Goal: Navigation & Orientation: Find specific page/section

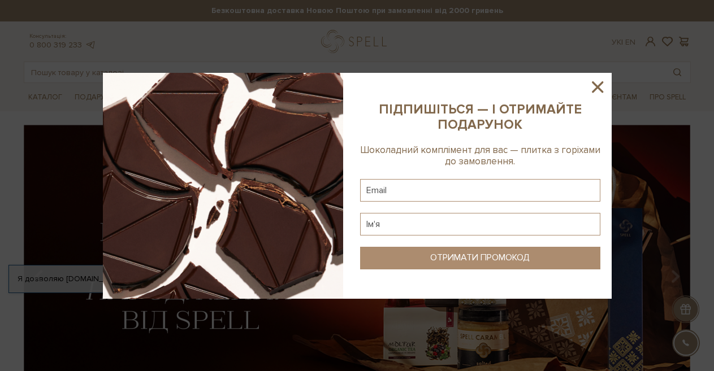
click at [595, 86] on icon at bounding box center [597, 86] width 19 height 19
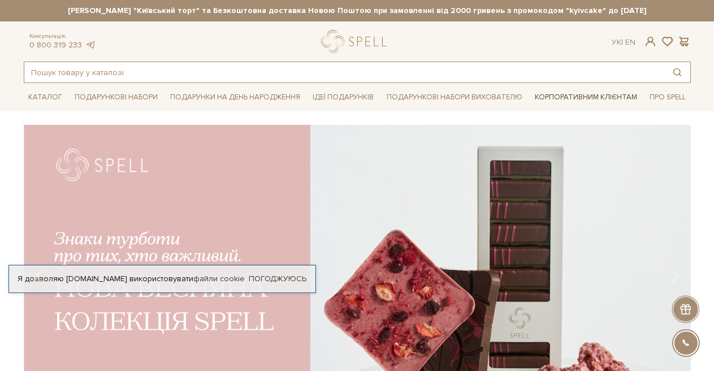
drag, startPoint x: 522, startPoint y: 74, endPoint x: 562, endPoint y: 99, distance: 47.7
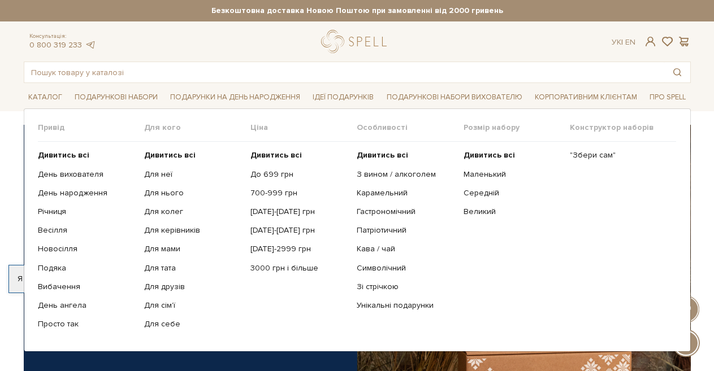
drag, startPoint x: 223, startPoint y: 167, endPoint x: 114, endPoint y: 130, distance: 115.8
click at [114, 130] on div "Привід Дивитись всі День вихователя День народження Річниця Весілля Новосілля П…" at bounding box center [357, 230] width 639 height 215
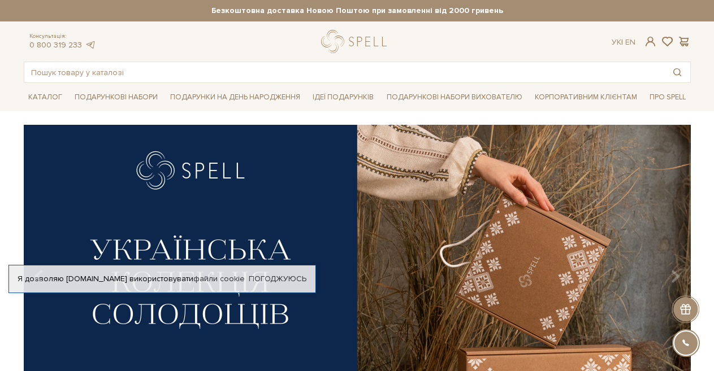
click at [22, 95] on div "Каталог Всі солодощі Дивитись всі Новинки SALE" at bounding box center [357, 97] width 680 height 28
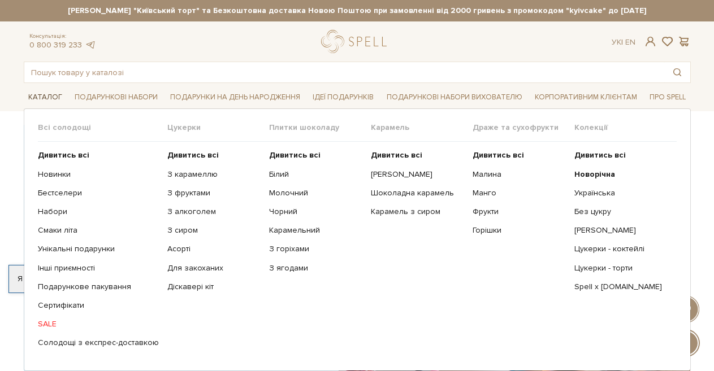
click at [34, 97] on link "Каталог" at bounding box center [45, 98] width 43 height 18
click at [37, 95] on link "Каталог" at bounding box center [45, 98] width 43 height 18
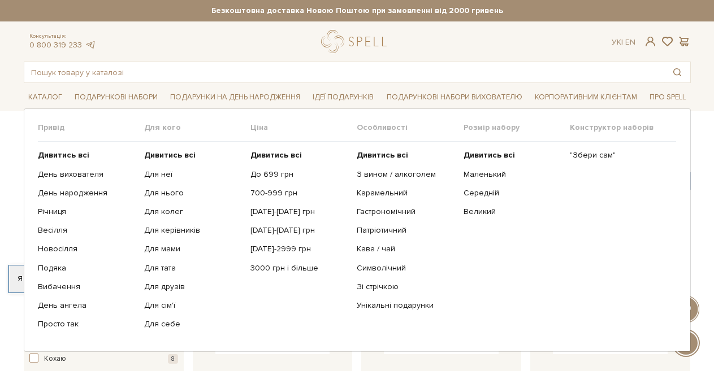
scroll to position [57, 0]
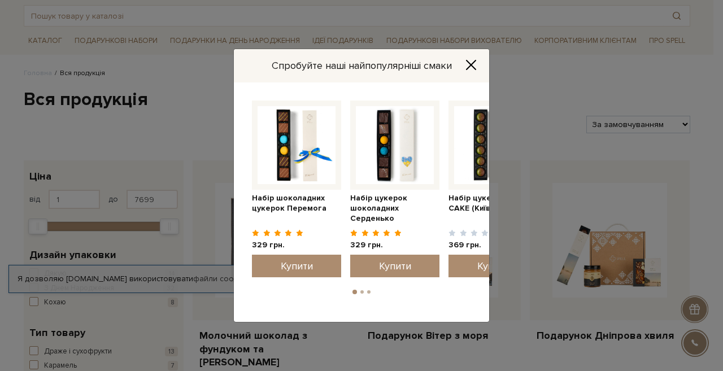
click at [472, 61] on icon "Close" at bounding box center [471, 64] width 11 height 11
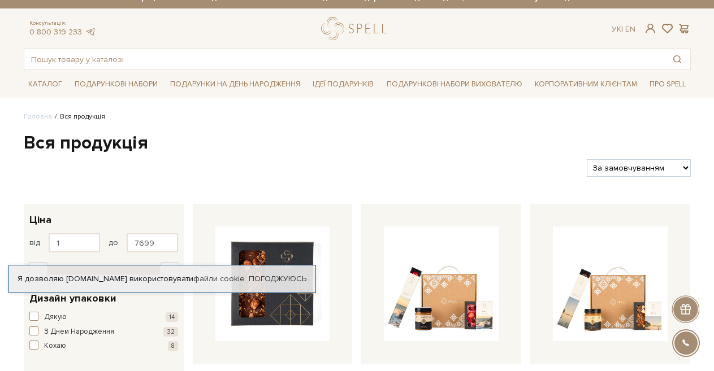
scroll to position [0, 0]
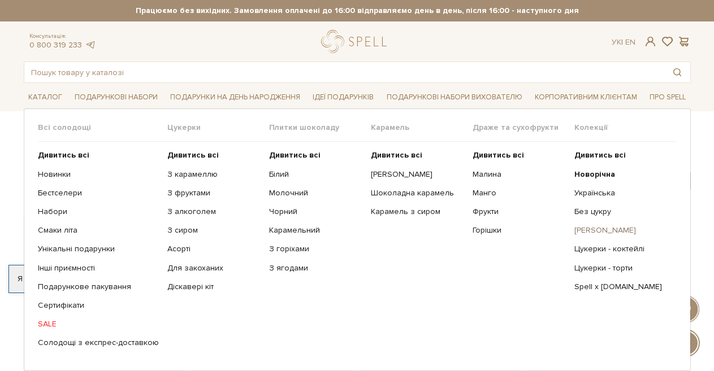
click at [590, 229] on link "[PERSON_NAME]" at bounding box center [620, 230] width 93 height 10
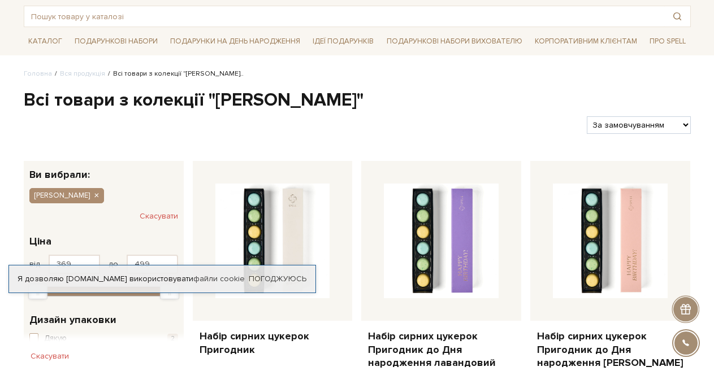
scroll to position [57, 0]
click at [581, 95] on h1 "Всі товари з колекції "Сирні цукерки"" at bounding box center [357, 100] width 667 height 24
click at [587, 39] on link "Корпоративним клієнтам" at bounding box center [585, 40] width 111 height 19
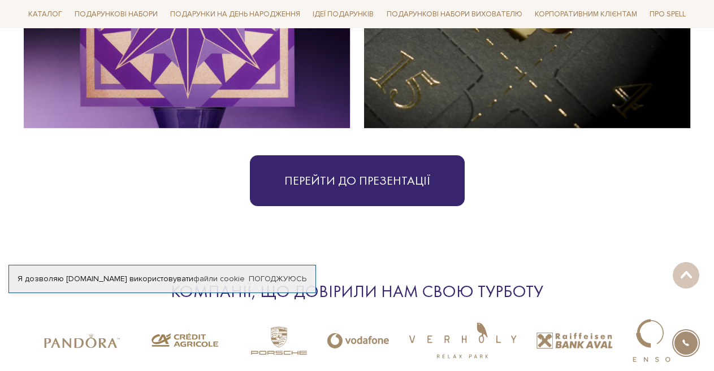
scroll to position [2656, 0]
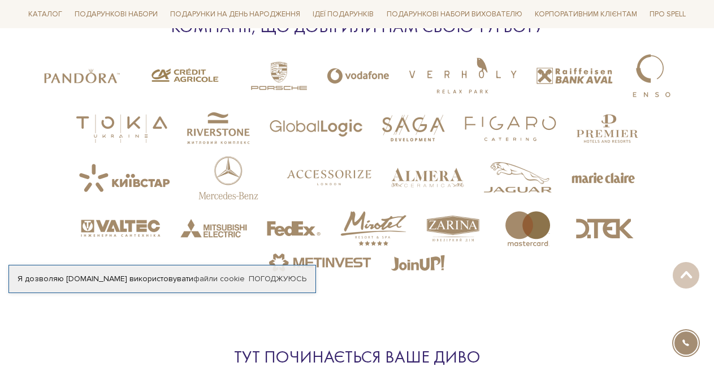
scroll to position [2882, 0]
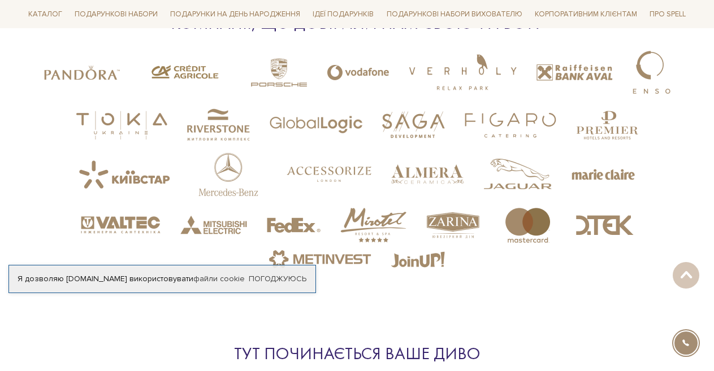
click at [571, 79] on img at bounding box center [574, 73] width 76 height 58
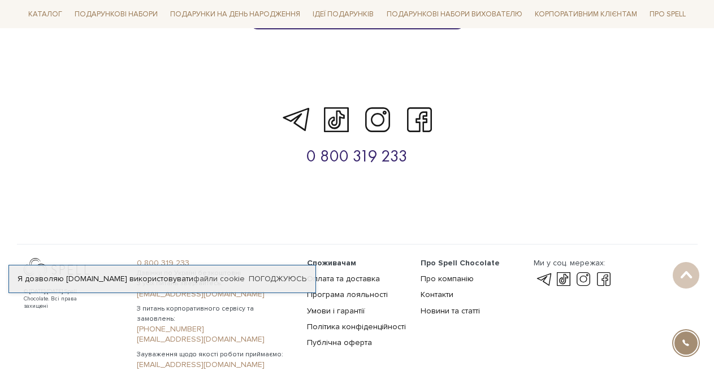
scroll to position [3776, 0]
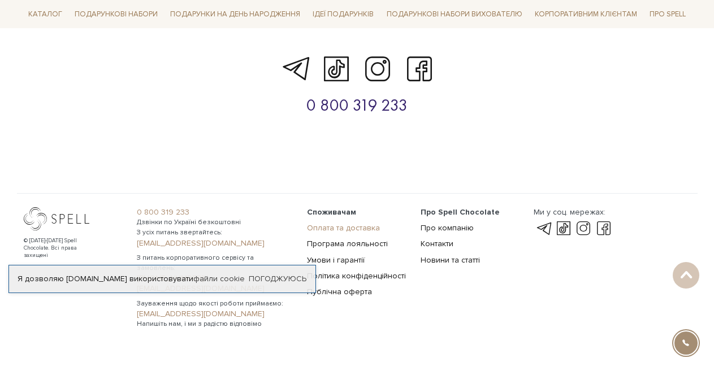
click at [335, 223] on link "Оплата та доставка" at bounding box center [343, 228] width 73 height 10
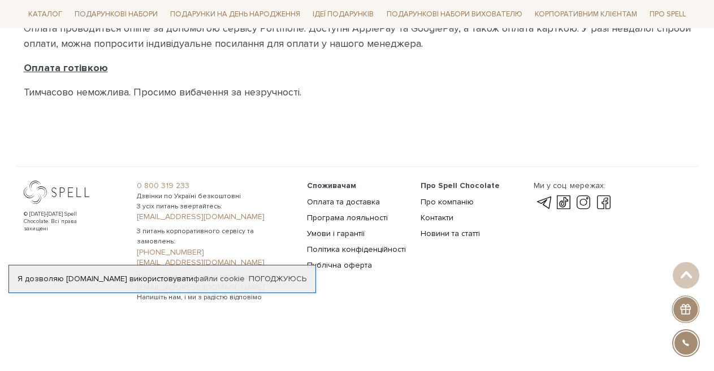
scroll to position [774, 0]
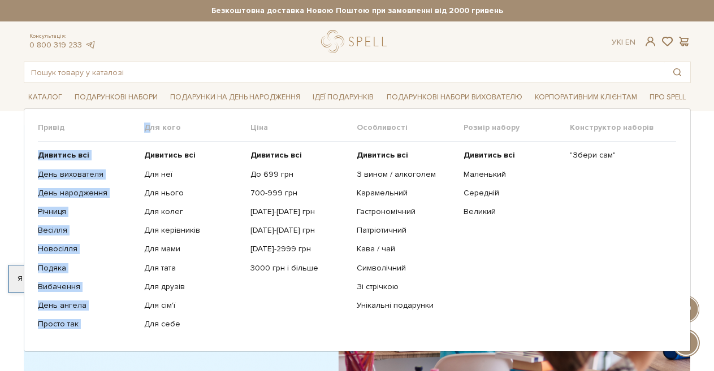
drag, startPoint x: 142, startPoint y: 131, endPoint x: 136, endPoint y: 116, distance: 16.3
click at [136, 116] on div "Привід Дивитись всі" at bounding box center [357, 230] width 667 height 244
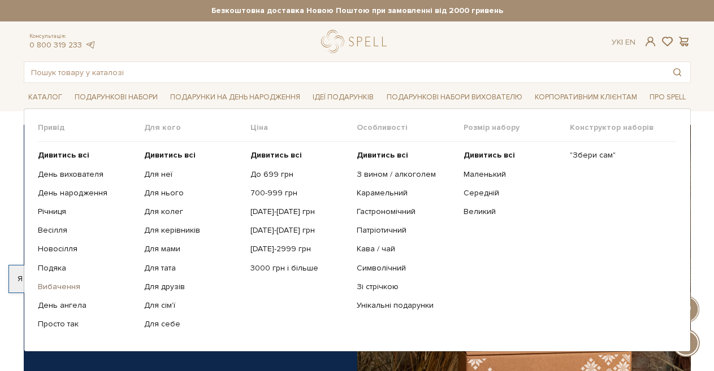
click at [61, 285] on link "Вибачення" at bounding box center [87, 287] width 98 height 10
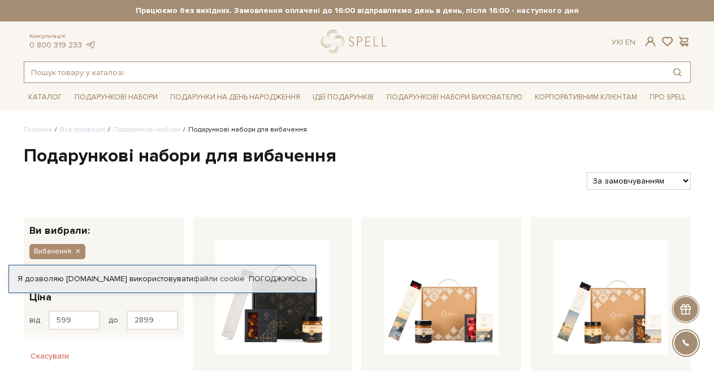
click at [420, 66] on input "text" at bounding box center [344, 72] width 640 height 20
click at [419, 66] on input "text" at bounding box center [344, 72] width 640 height 20
